Goal: Find specific page/section: Locate a particular part of the current website

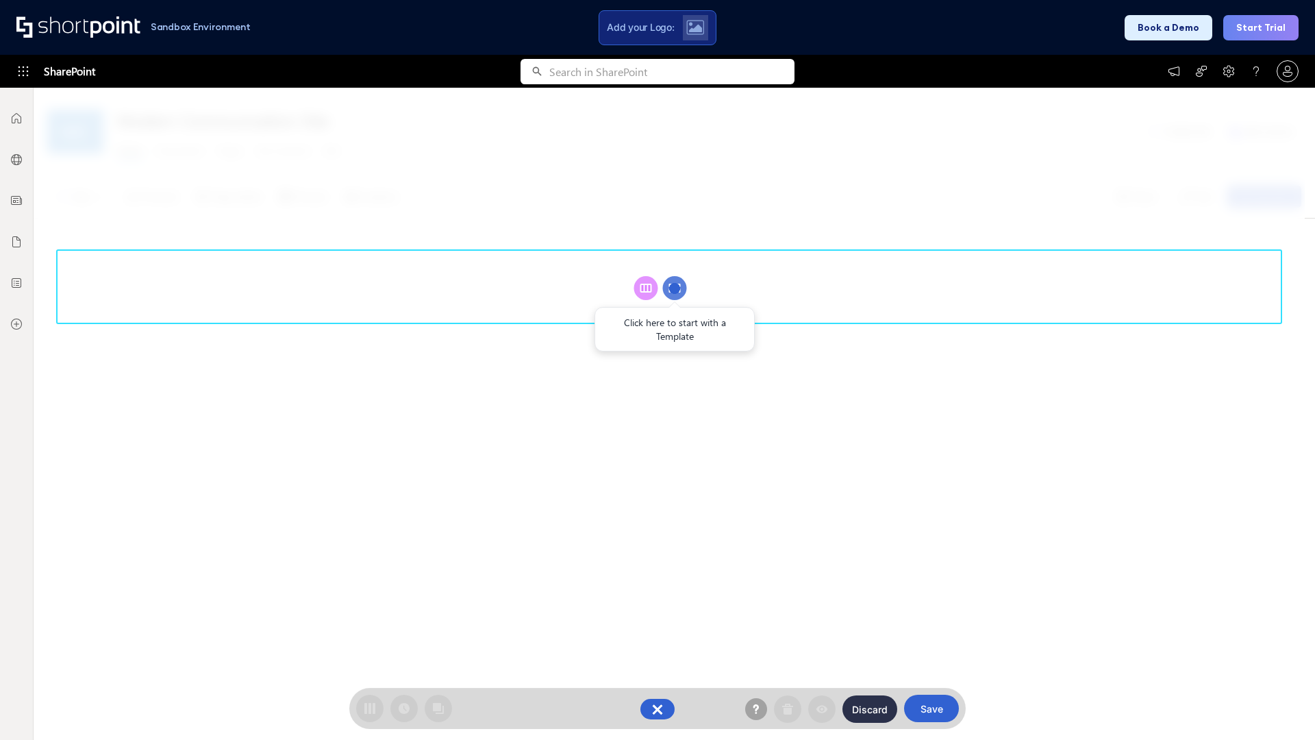
click at [675, 288] on circle at bounding box center [675, 288] width 24 height 24
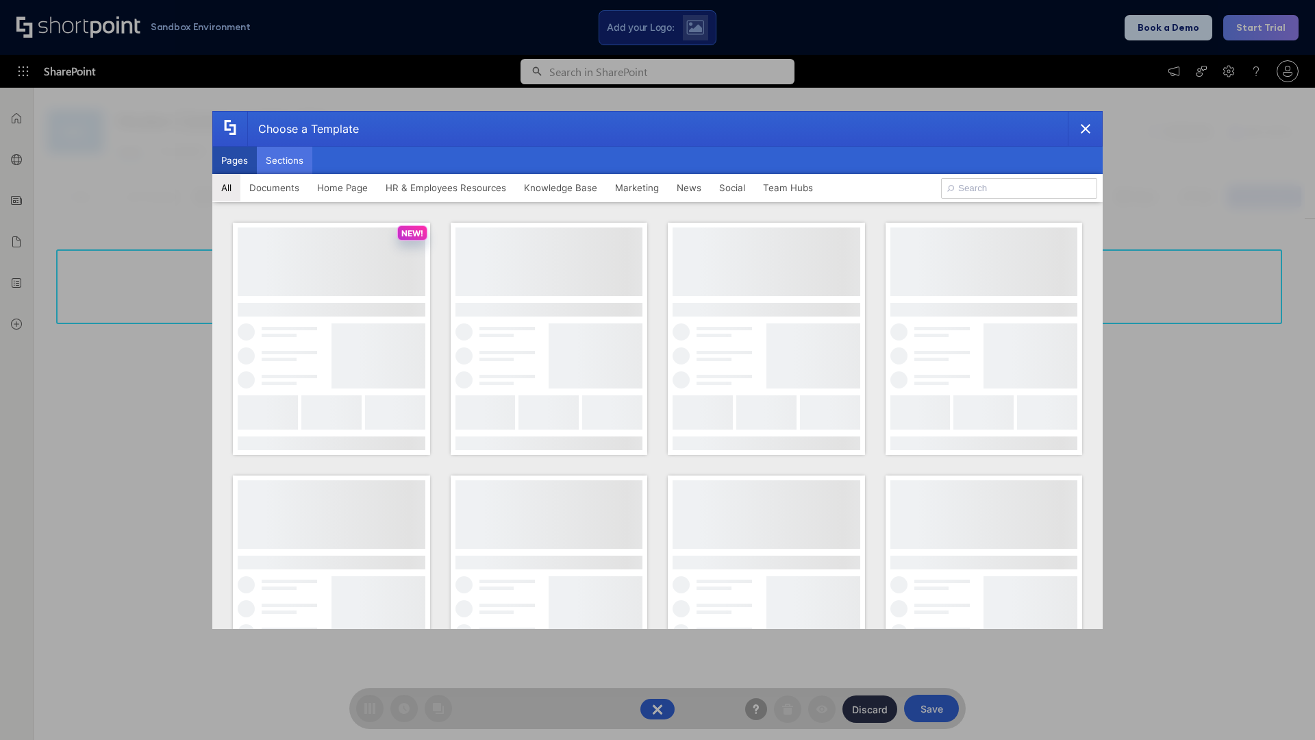
click at [284, 160] on button "Sections" at bounding box center [284, 160] width 55 height 27
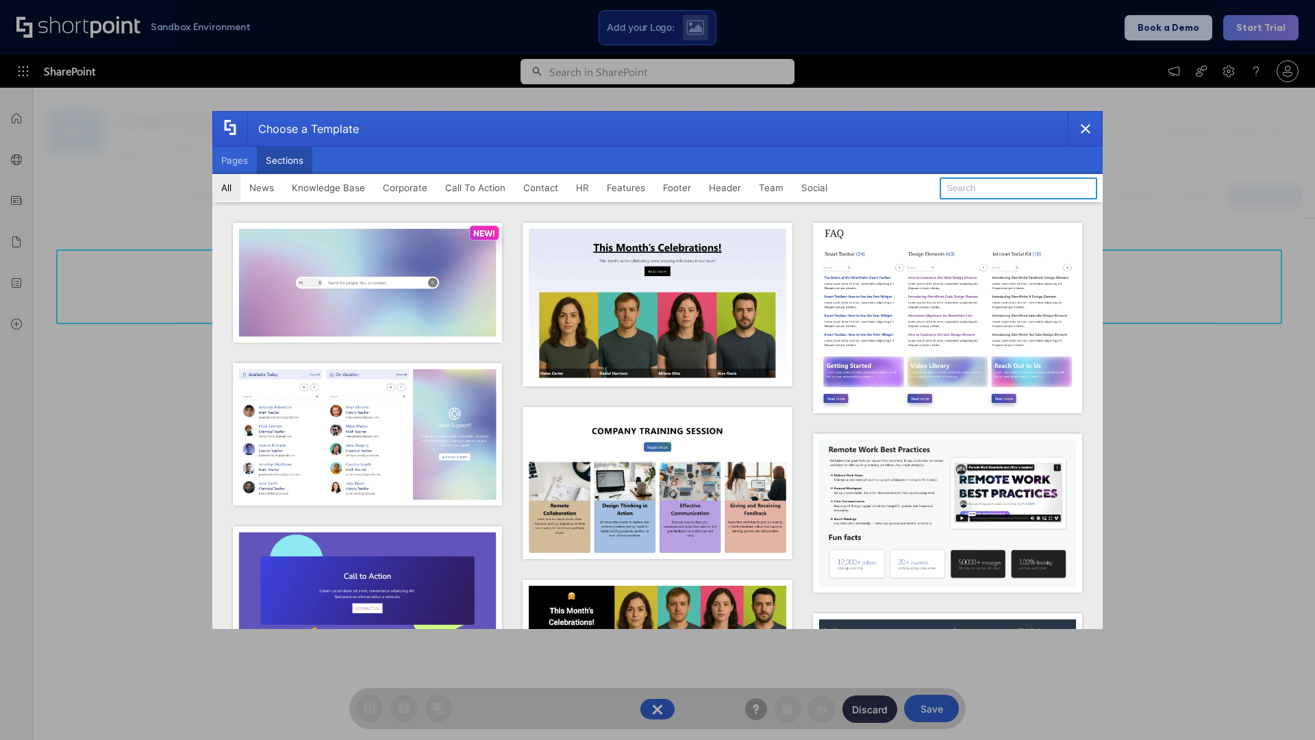
type input "Footer 1"
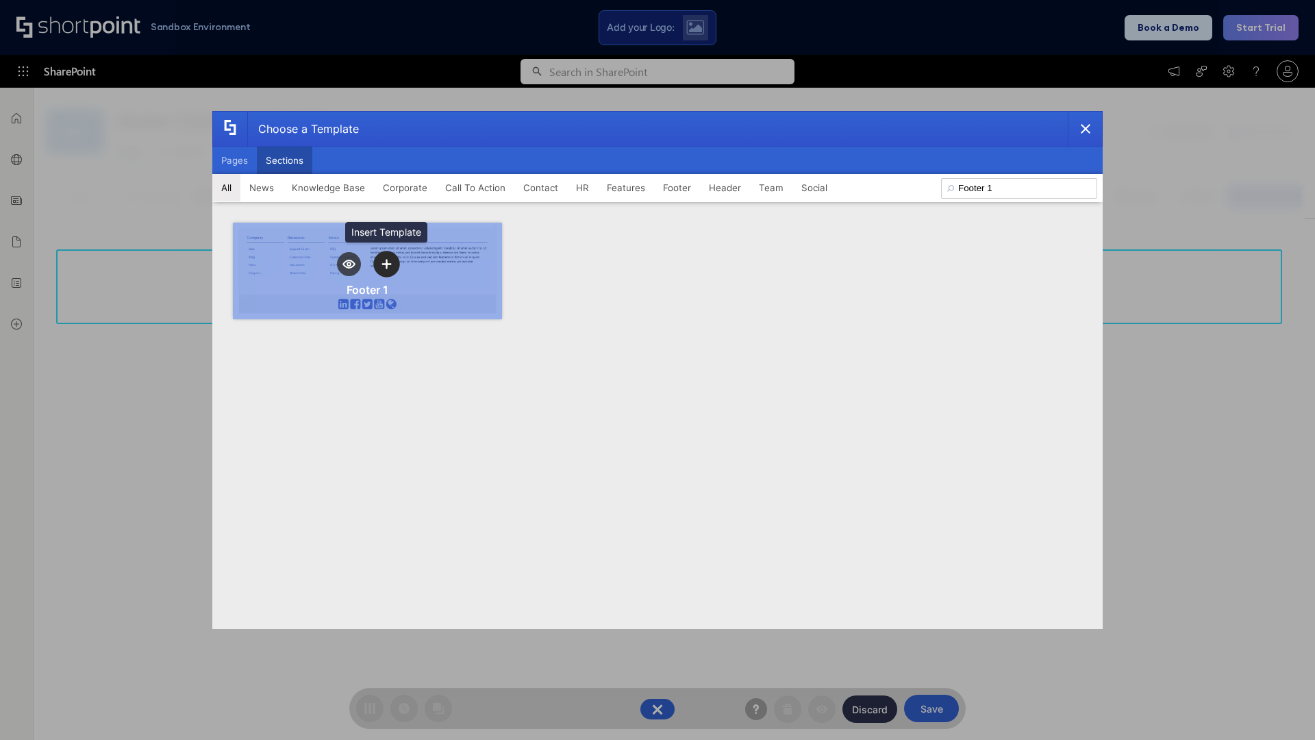
click at [386, 264] on icon "template selector" at bounding box center [387, 265] width 10 height 10
